Goal: Task Accomplishment & Management: Use online tool/utility

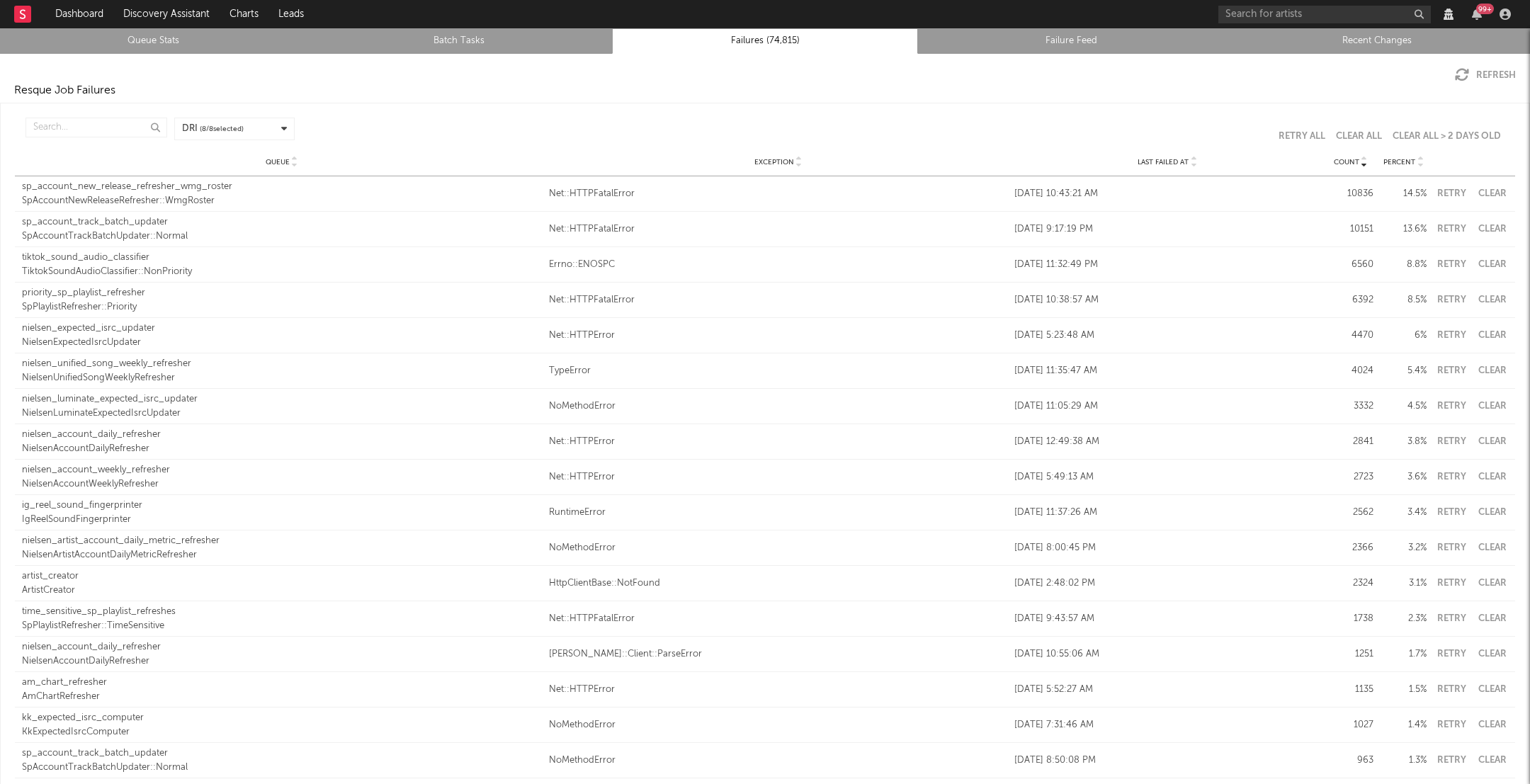
click at [1460, 88] on div "Resque Job Failures" at bounding box center [765, 90] width 1530 height 17
click at [1460, 79] on icon "button" at bounding box center [1461, 75] width 14 height 14
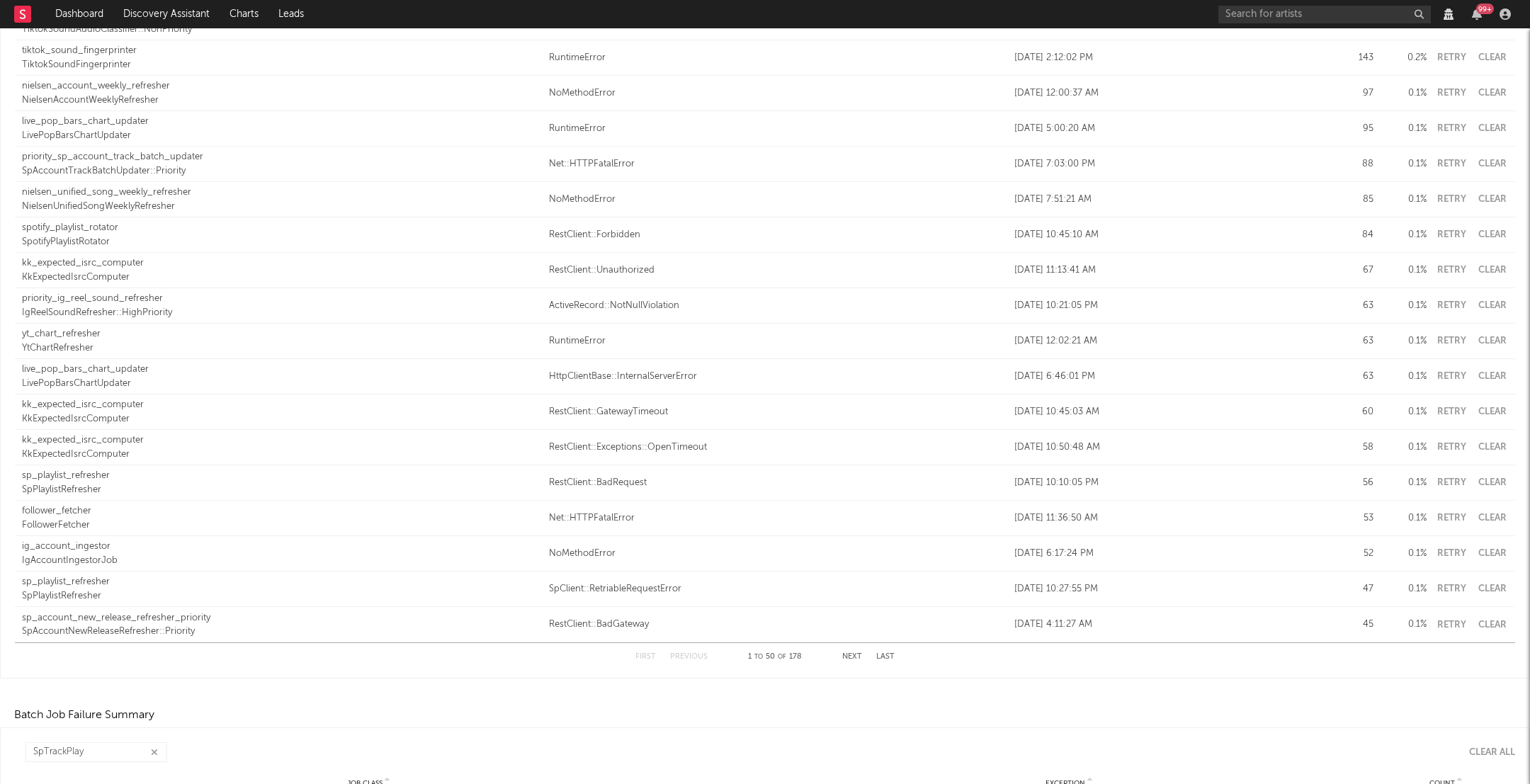
scroll to position [1601, 0]
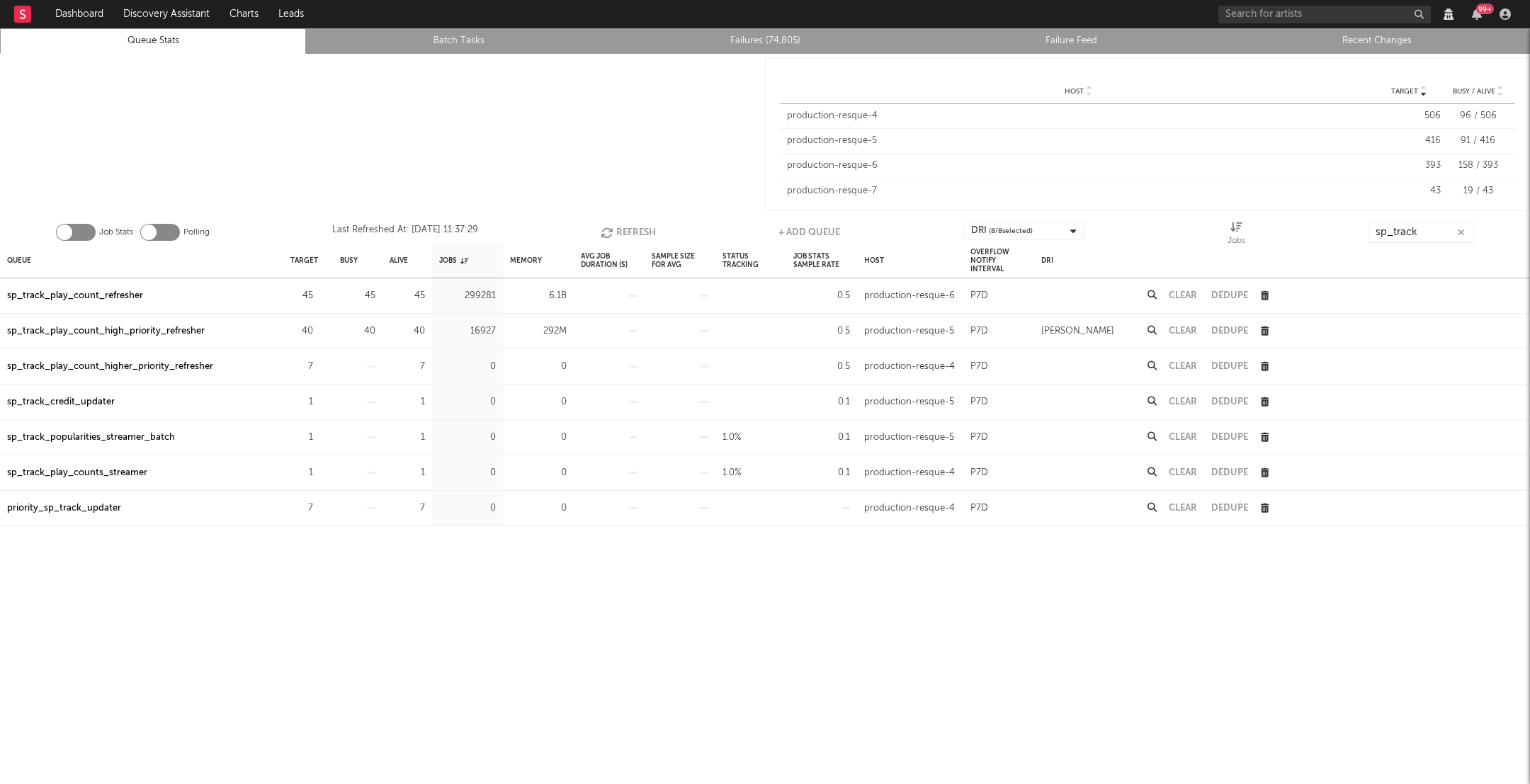
click at [607, 234] on icon "button" at bounding box center [608, 232] width 16 height 12
click at [607, 234] on icon "button" at bounding box center [610, 232] width 16 height 12
click at [607, 234] on icon "button" at bounding box center [609, 232] width 16 height 12
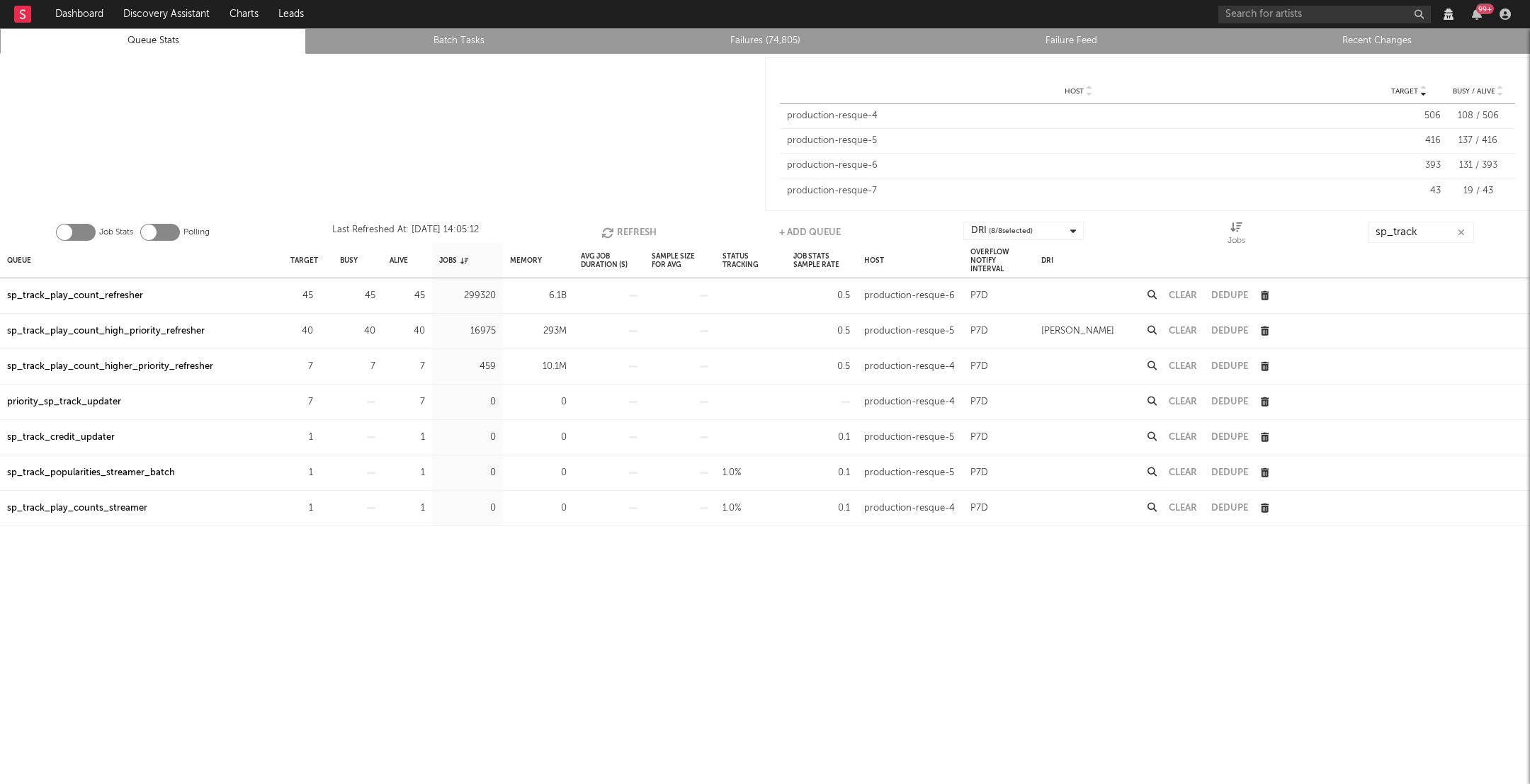
click at [607, 234] on icon "button" at bounding box center [609, 232] width 16 height 12
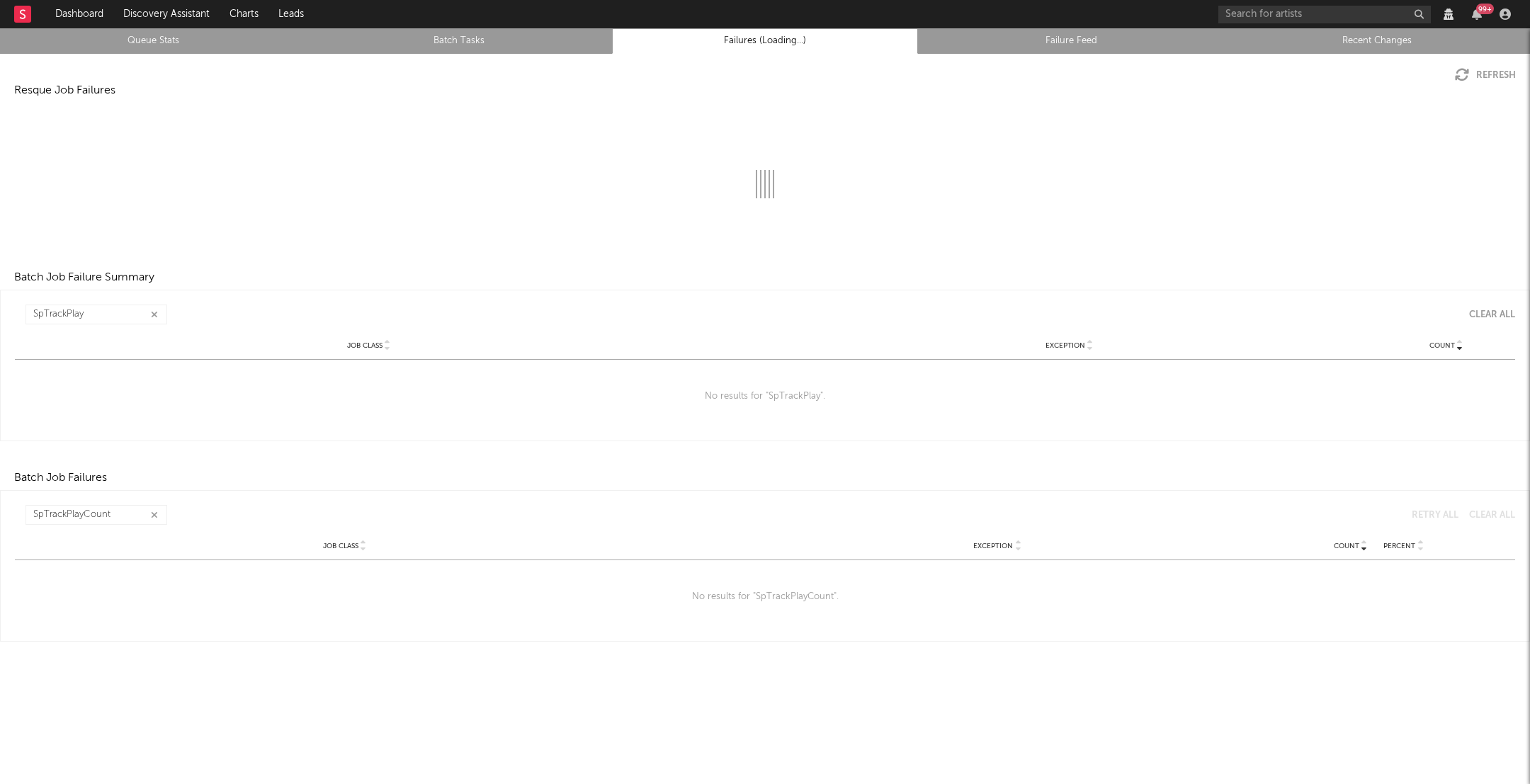
click at [158, 317] on button "button" at bounding box center [154, 314] width 11 height 13
click at [138, 316] on input "text" at bounding box center [95, 314] width 141 height 20
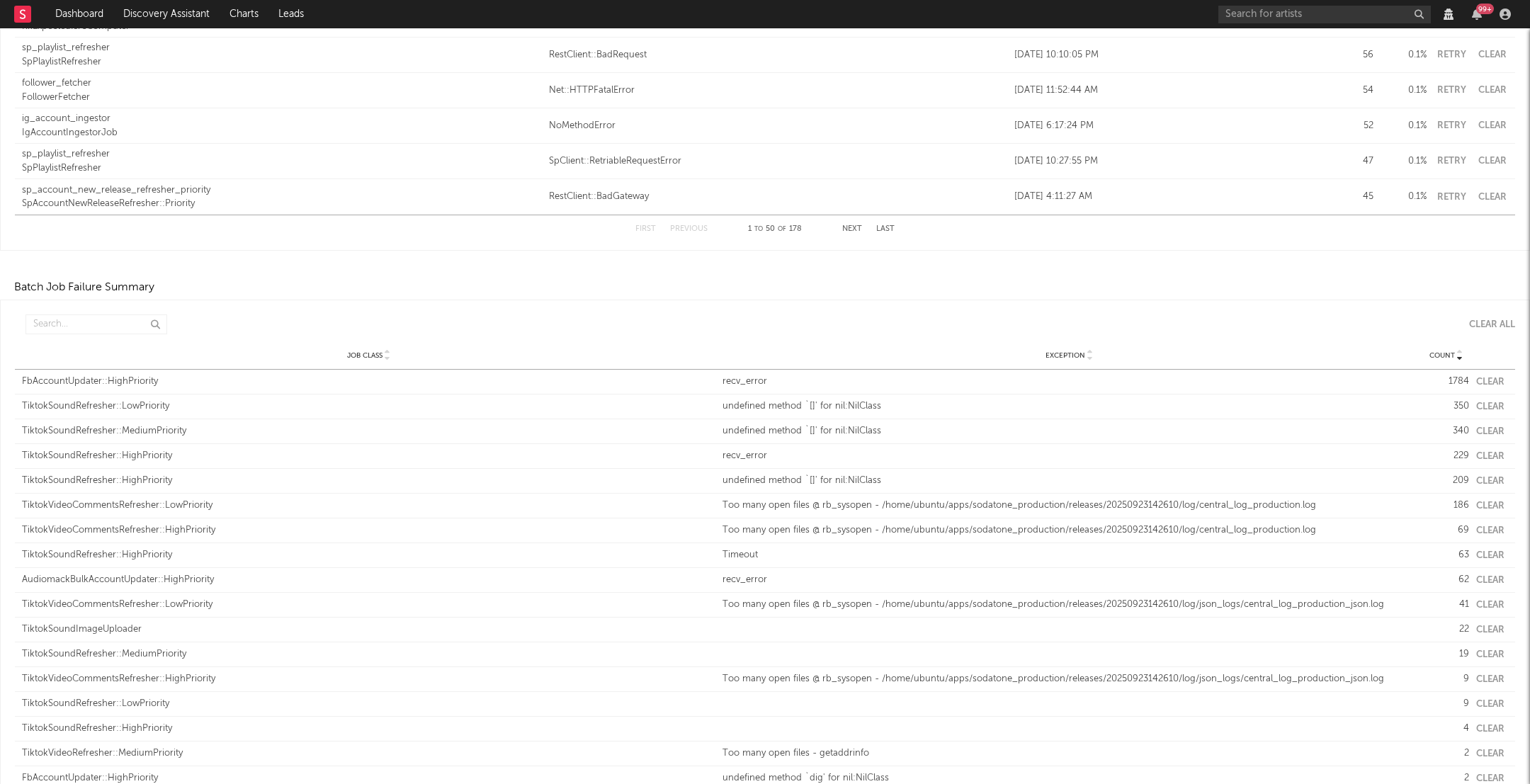
scroll to position [1742, 0]
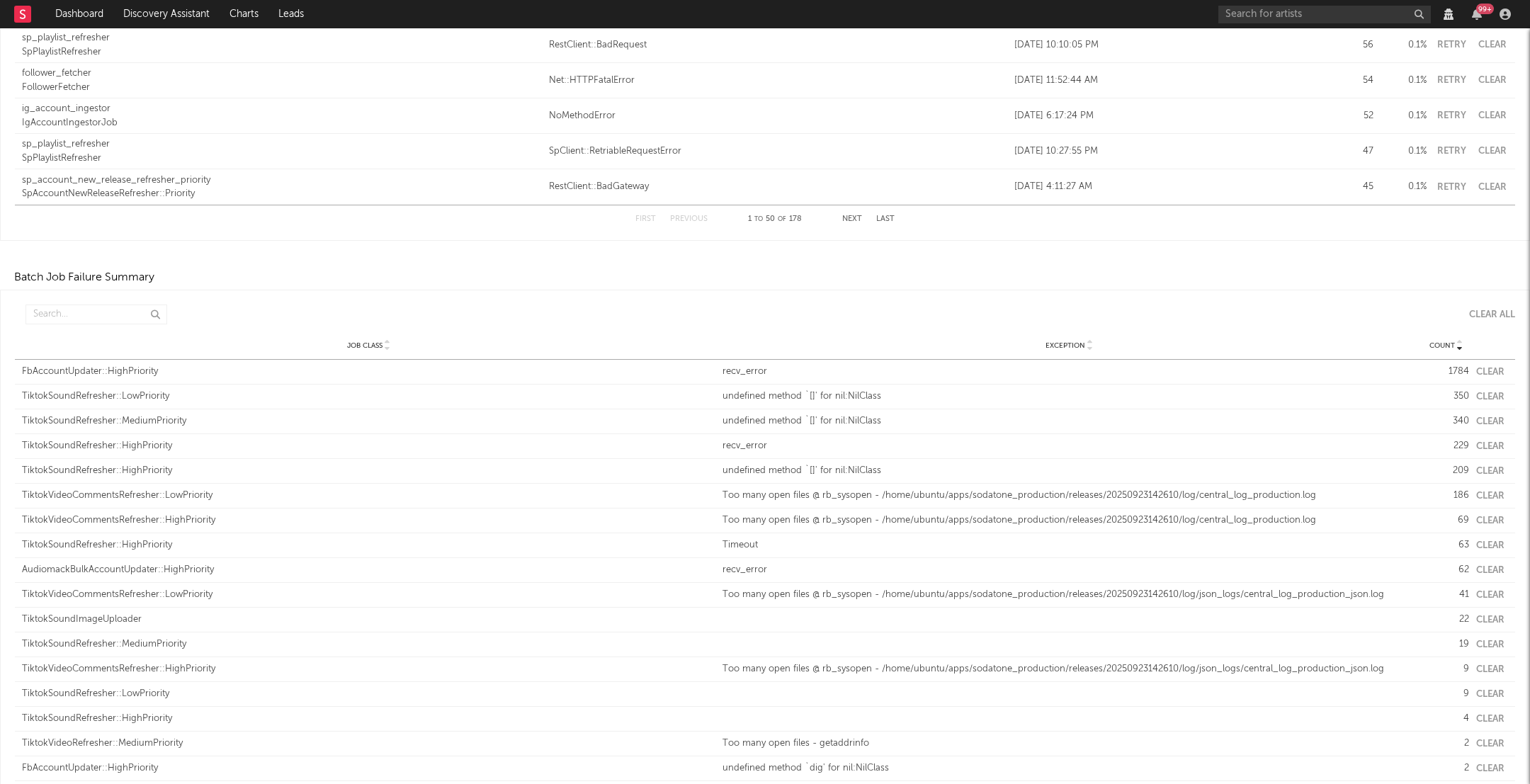
click at [68, 300] on div "Count Job Class Exception Count Clear All" at bounding box center [765, 314] width 1500 height 34
click at [68, 308] on input "text" at bounding box center [95, 314] width 141 height 20
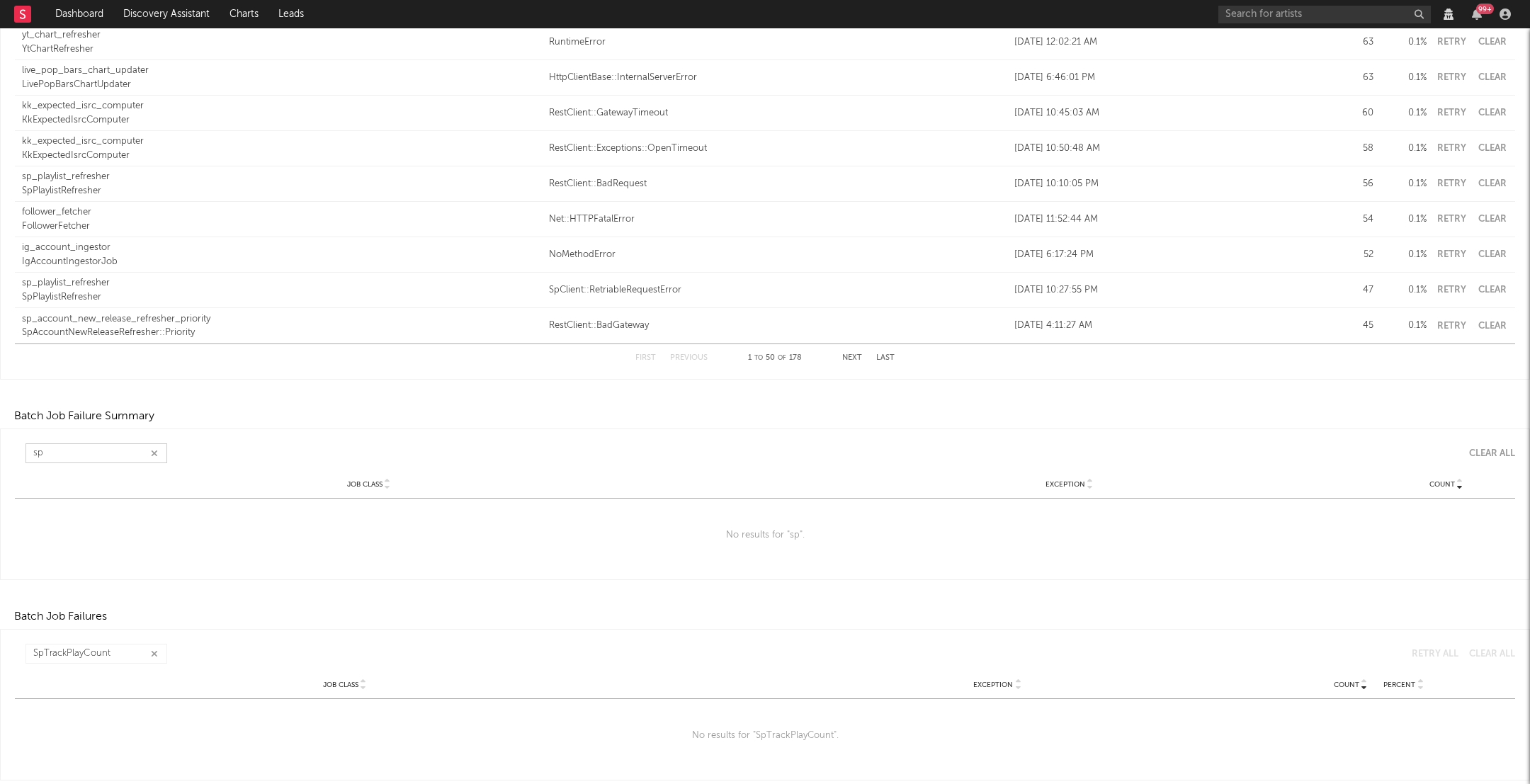
scroll to position [1601, 0]
type input "s"
type input "S"
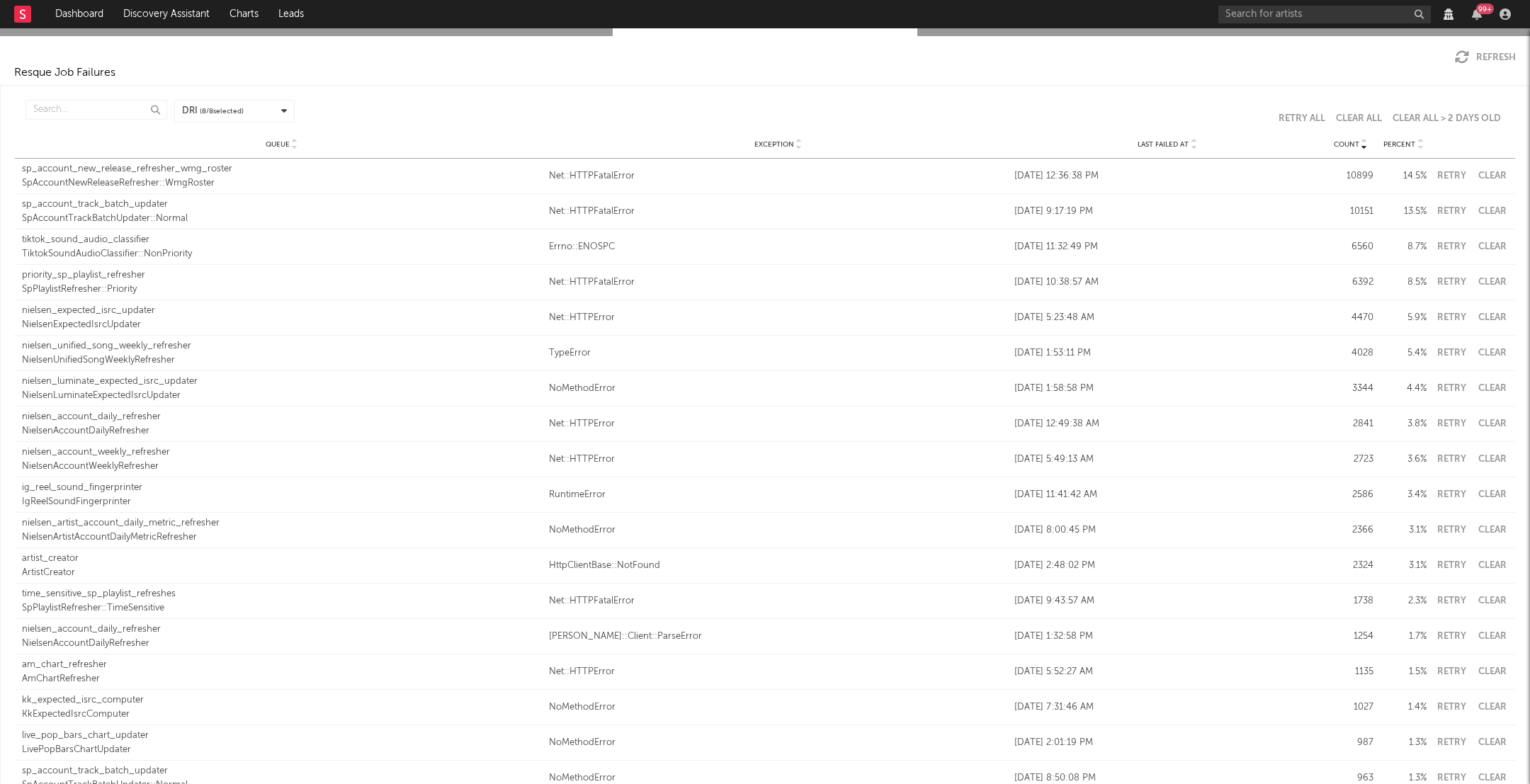
scroll to position [0, 0]
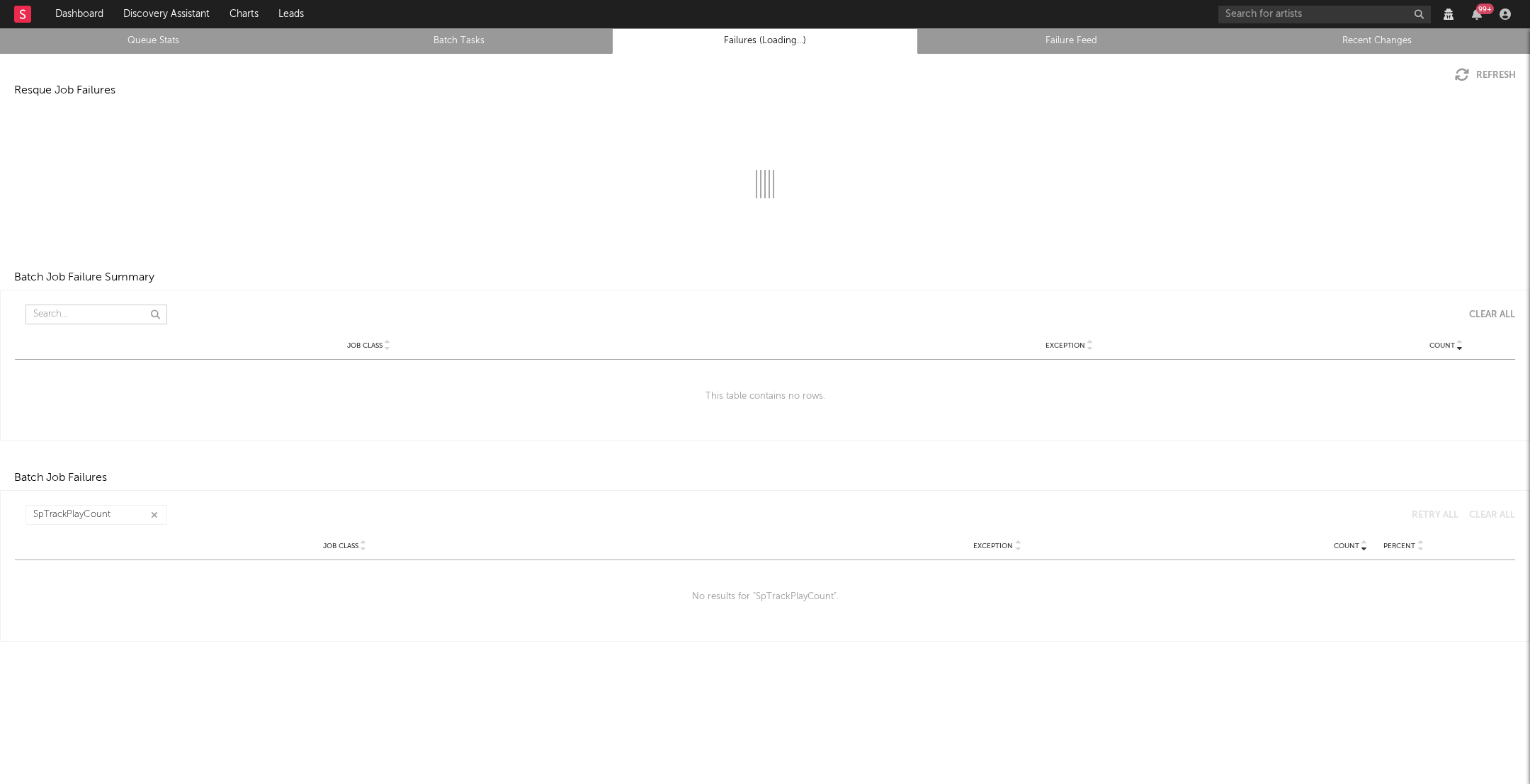
click at [90, 318] on input "text" at bounding box center [95, 314] width 141 height 20
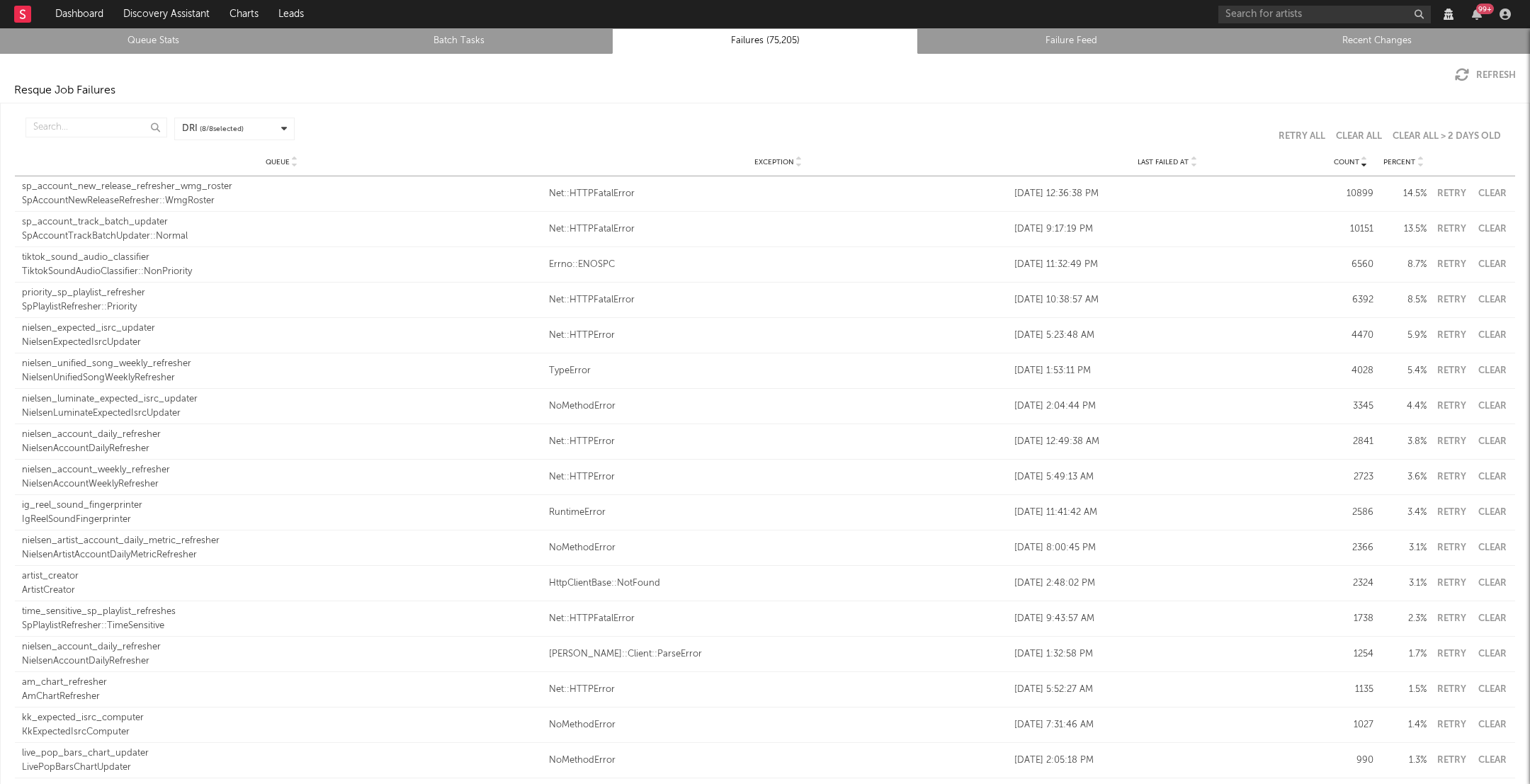
type input "SpTrack"
click at [75, 126] on input "text" at bounding box center [95, 127] width 141 height 20
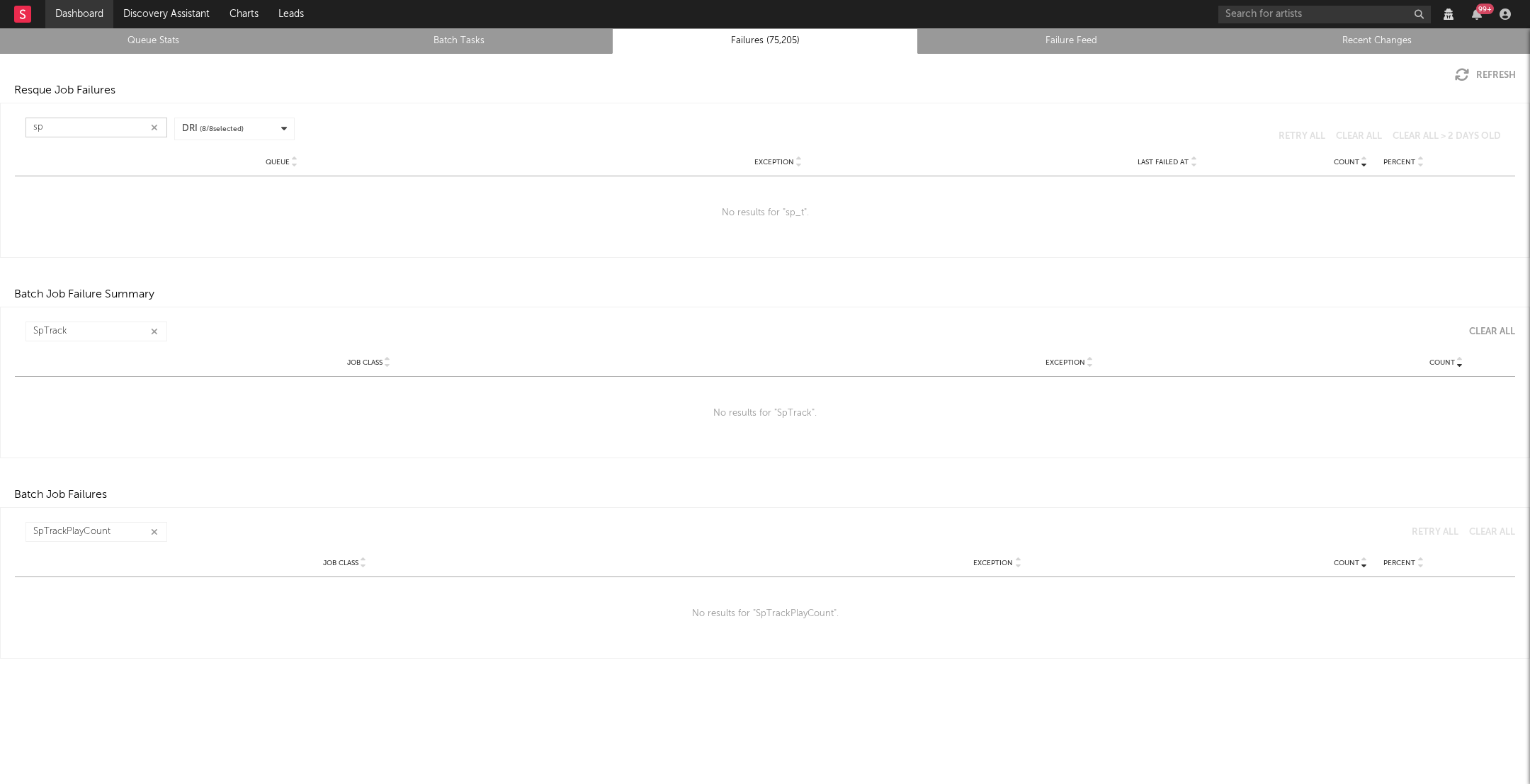
type input "s"
